Goal: Task Accomplishment & Management: Manage account settings

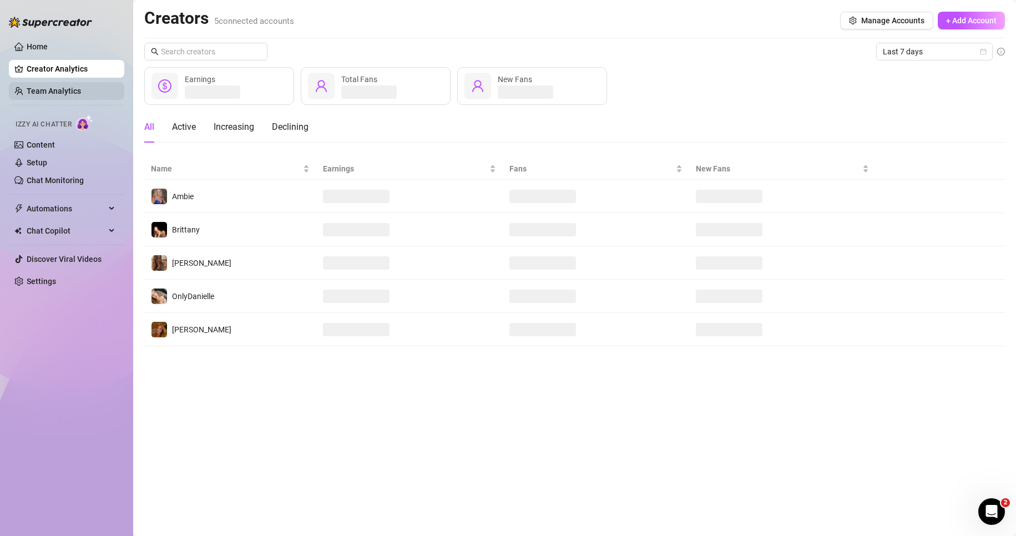
click at [62, 91] on link "Team Analytics" at bounding box center [54, 91] width 54 height 9
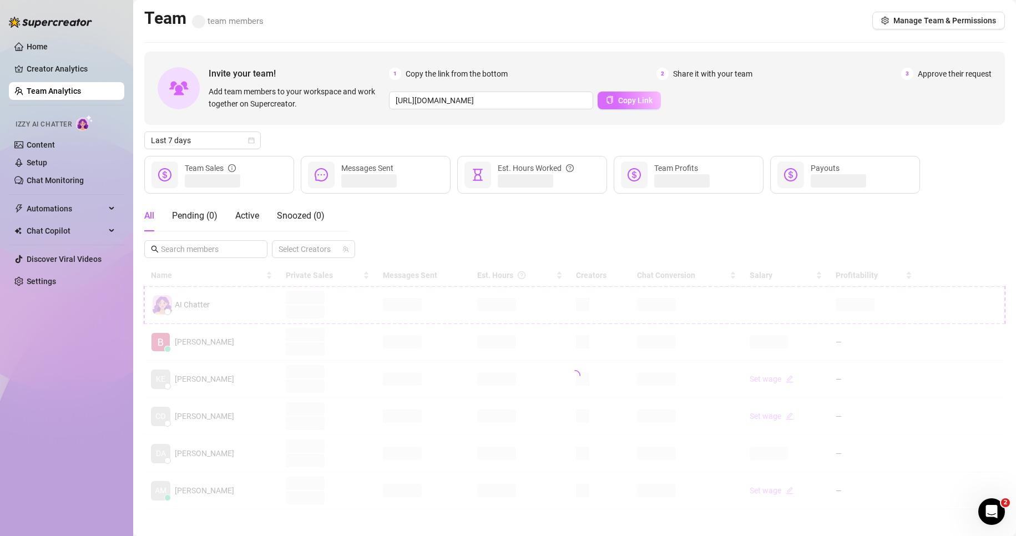
click at [632, 98] on span "Copy Link" at bounding box center [635, 100] width 34 height 9
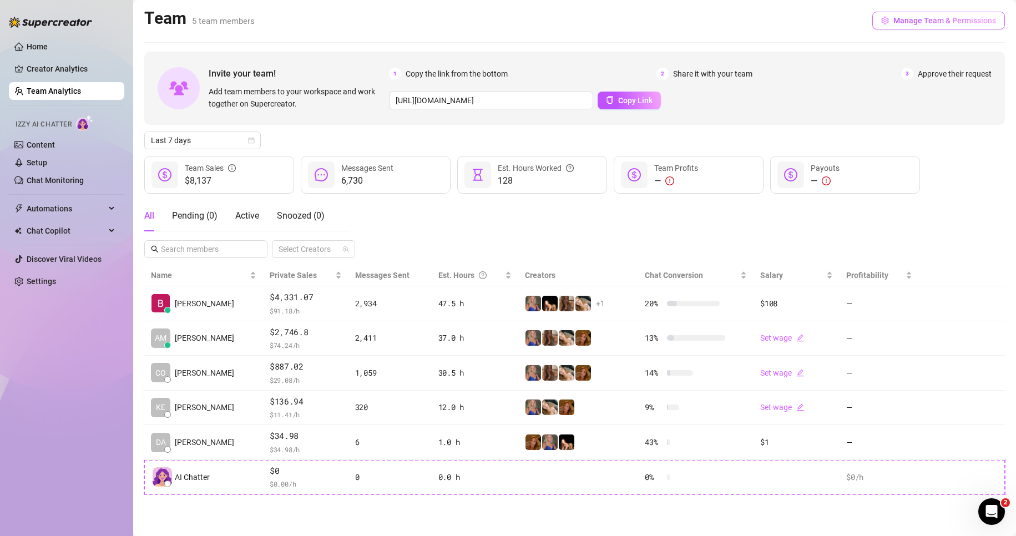
click at [918, 23] on span "Manage Team & Permissions" at bounding box center [944, 20] width 103 height 9
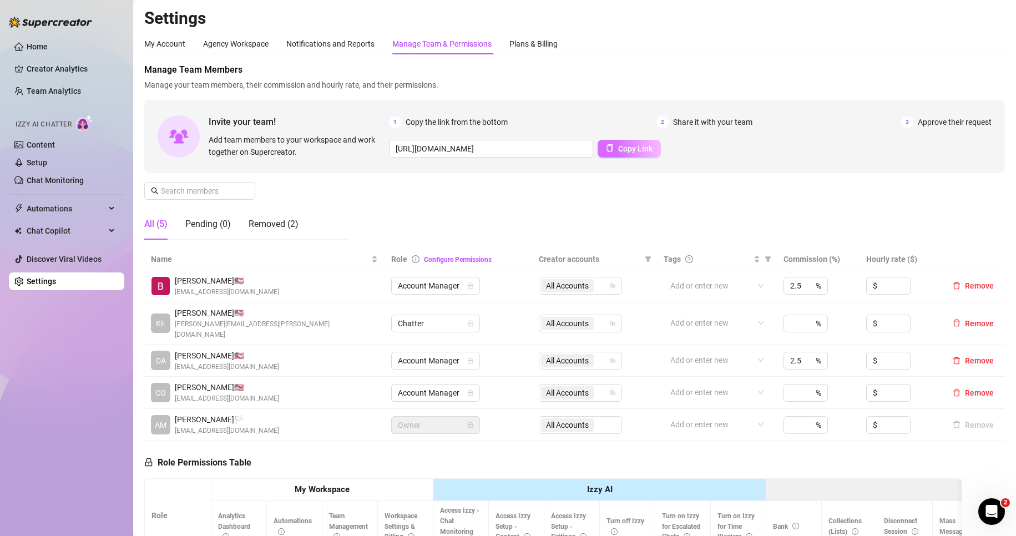
click at [620, 149] on span "Copy Link" at bounding box center [635, 148] width 34 height 9
drag, startPoint x: 268, startPoint y: 215, endPoint x: 263, endPoint y: 210, distance: 7.1
click at [265, 213] on div "Removed (2)" at bounding box center [274, 224] width 50 height 31
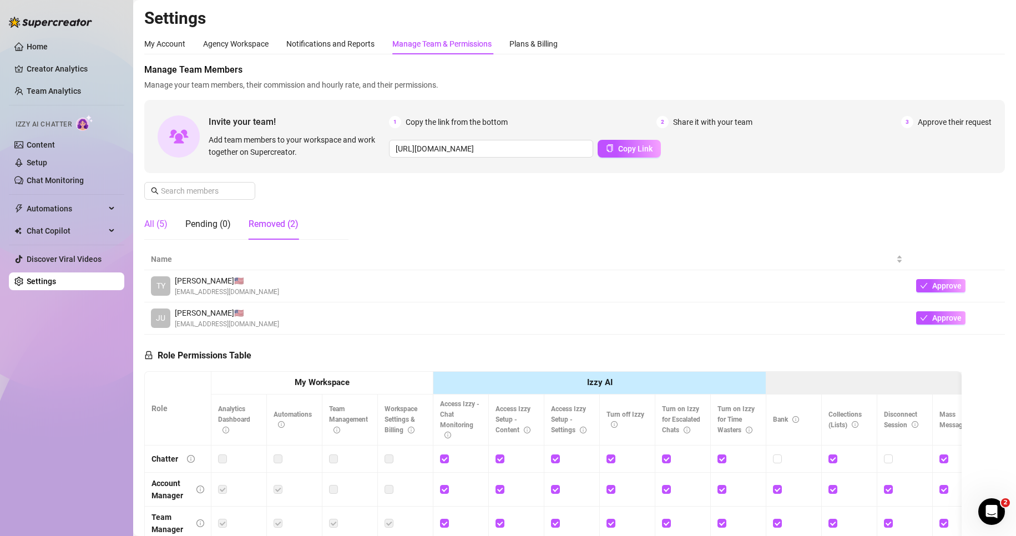
click at [163, 223] on div "All (5)" at bounding box center [155, 224] width 23 height 13
